Goal: Information Seeking & Learning: Learn about a topic

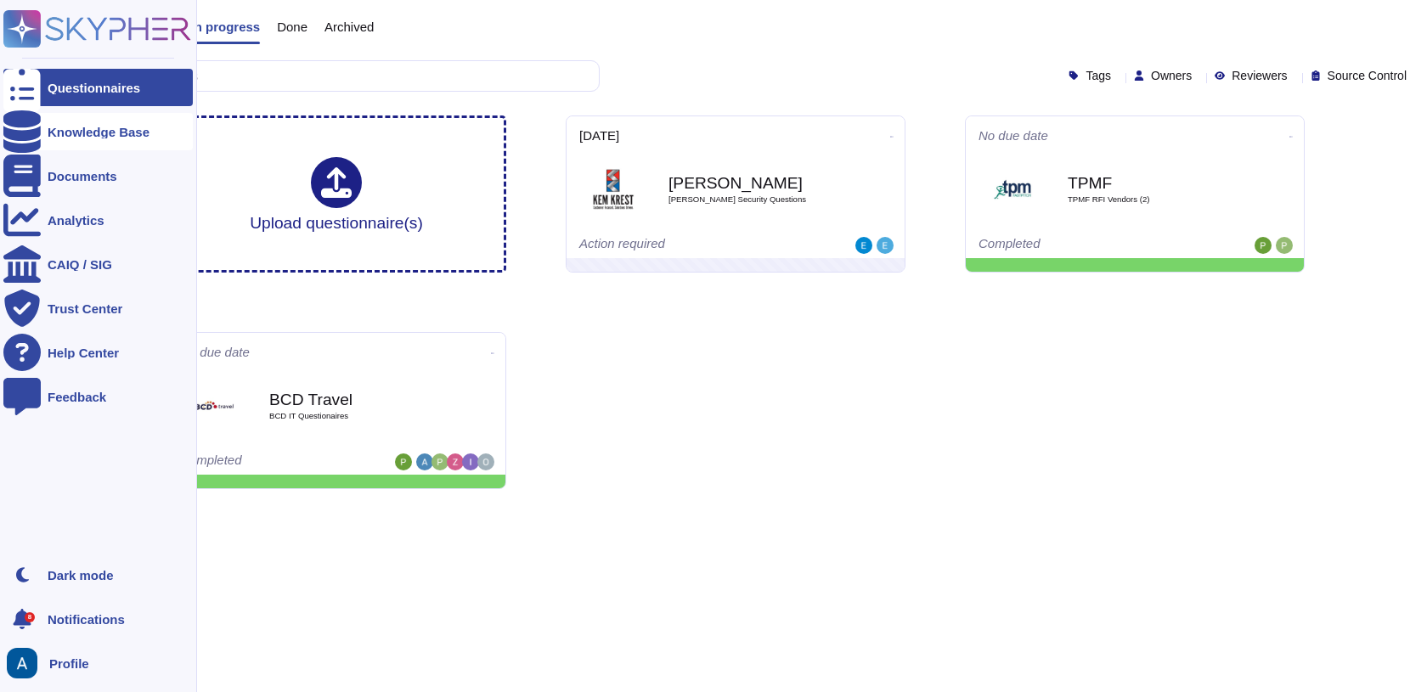
click at [85, 118] on div "Knowledge Base" at bounding box center [97, 131] width 189 height 37
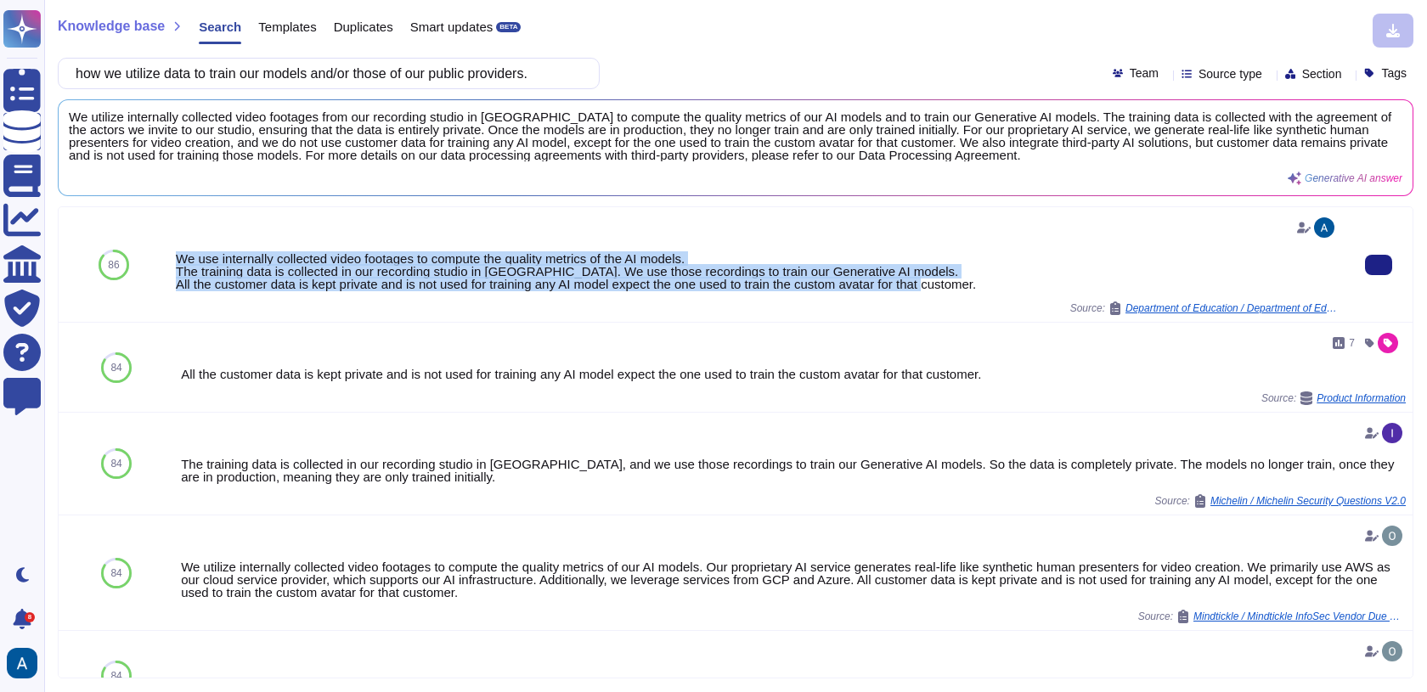
drag, startPoint x: 1010, startPoint y: 284, endPoint x: 172, endPoint y: 250, distance: 838.8
click at [172, 250] on div "We use internally collected video footages to compute the quality metrics of th…" at bounding box center [756, 264] width 1175 height 115
copy div "We use internally collected video footages to compute the quality metrics of th…"
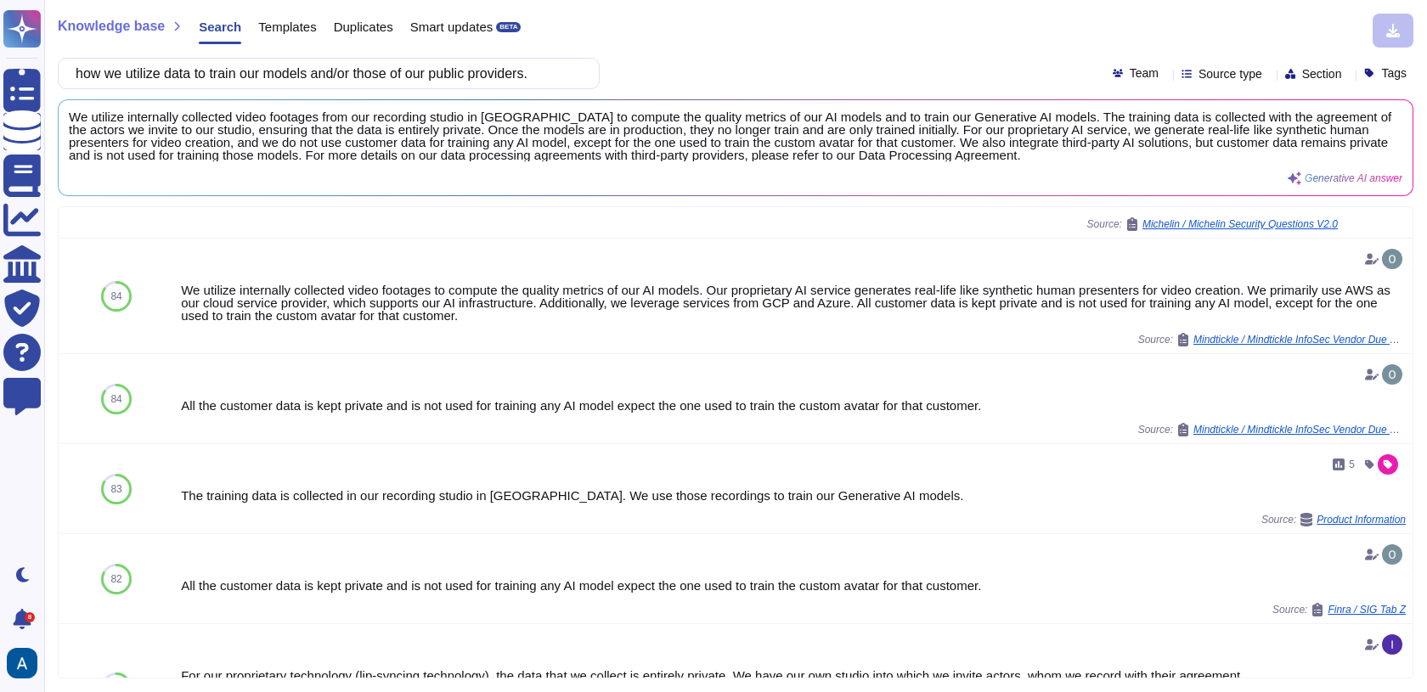
scroll to position [278, 0]
click at [768, 71] on div "how we utilize data to train our models and/or those of our public providers. T…" at bounding box center [735, 73] width 1355 height 31
